Goal: Task Accomplishment & Management: Complete application form

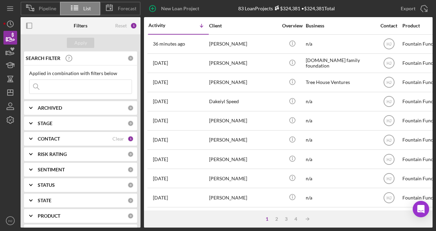
drag, startPoint x: 168, startPoint y: 229, endPoint x: 154, endPoint y: 227, distance: 13.8
click at [155, 228] on div "Pipeline List Forecast New Loan Project 83 Loan Projects $324,381 • $324,381 To…" at bounding box center [218, 115] width 436 height 231
click at [12, 52] on icon "button" at bounding box center [10, 51] width 17 height 17
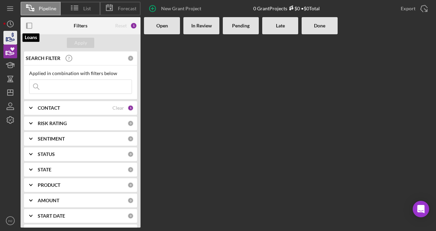
click at [13, 39] on icon "button" at bounding box center [10, 37] width 17 height 17
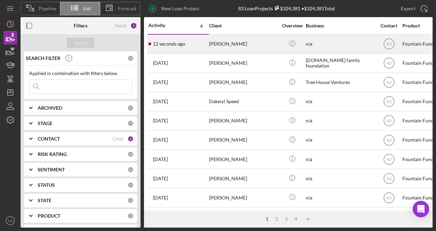
click at [217, 47] on div "[PERSON_NAME]" at bounding box center [243, 44] width 69 height 18
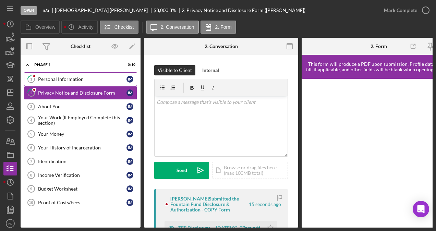
click at [61, 79] on div "Personal Information" at bounding box center [82, 78] width 88 height 5
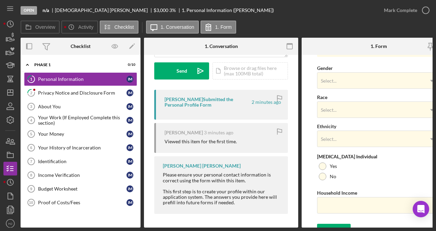
scroll to position [285, 0]
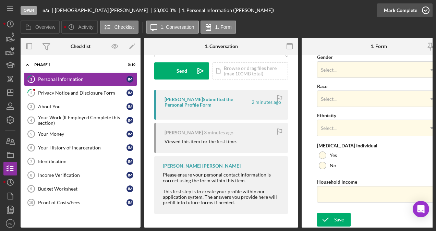
click at [407, 11] on div "Mark Complete" at bounding box center [400, 10] width 33 height 14
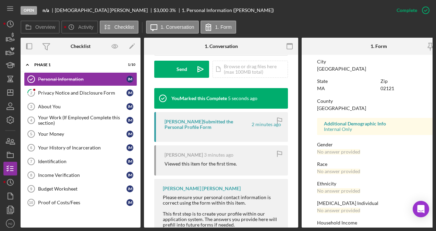
scroll to position [154, 0]
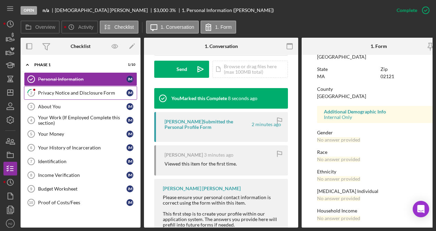
click at [75, 92] on div "Privacy Notice and Disclosure Form" at bounding box center [82, 92] width 88 height 5
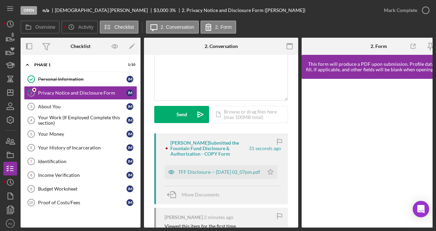
scroll to position [69, 0]
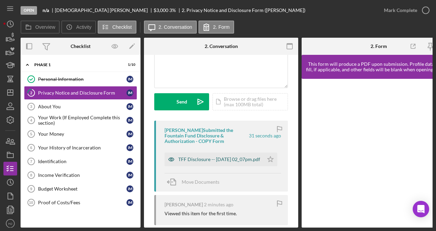
click at [200, 158] on div "TFF Disclosure -- [DATE] 02_07pm.pdf" at bounding box center [219, 159] width 82 height 5
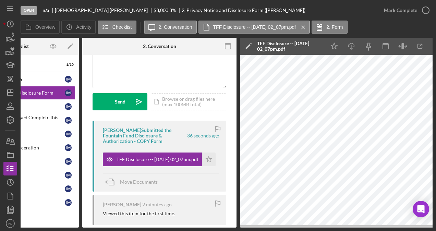
scroll to position [0, 66]
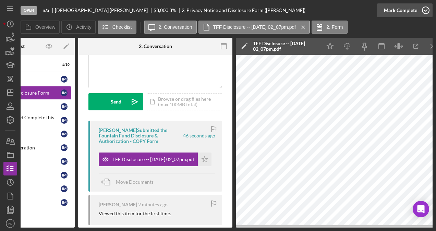
click at [420, 8] on icon "button" at bounding box center [425, 10] width 17 height 17
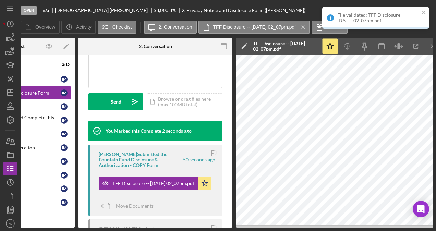
scroll to position [0, 0]
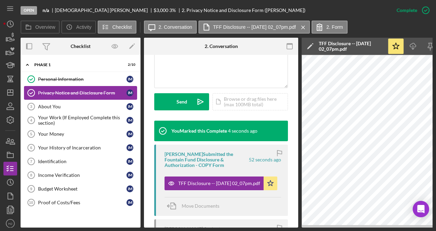
click at [75, 90] on div "Privacy Notice and Disclosure Form" at bounding box center [82, 92] width 88 height 5
click at [67, 107] on div "About You" at bounding box center [82, 106] width 88 height 5
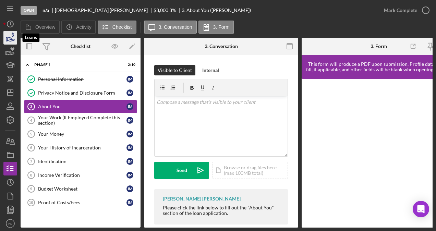
click at [4, 39] on icon "button" at bounding box center [10, 37] width 17 height 17
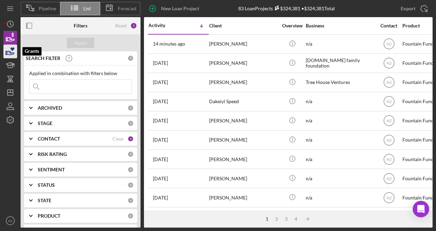
click at [10, 49] on icon "button" at bounding box center [10, 51] width 17 height 17
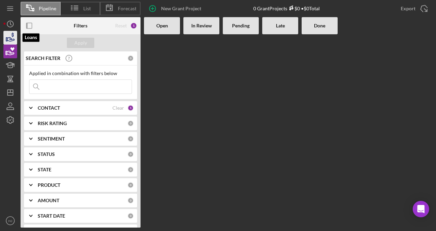
click at [16, 38] on icon "button" at bounding box center [10, 37] width 17 height 17
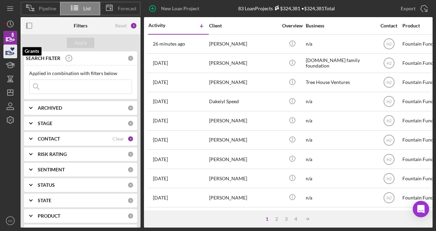
click at [8, 49] on icon "button" at bounding box center [10, 51] width 17 height 17
